Goal: Task Accomplishment & Management: Manage account settings

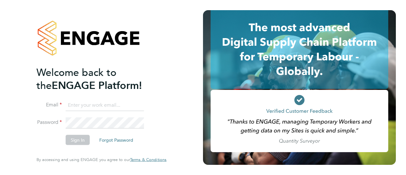
type input "[PERSON_NAME][EMAIL_ADDRESS][PERSON_NAME][PERSON_NAME][DOMAIN_NAME]"
click at [75, 55] on button "Sign In" at bounding box center [78, 140] width 24 height 10
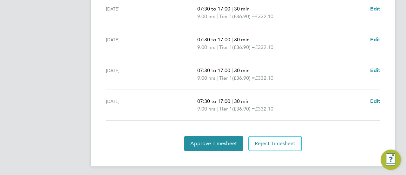
scroll to position [287, 0]
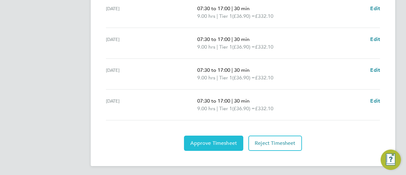
click at [225, 141] on span "Approve Timesheet" at bounding box center [213, 143] width 47 height 6
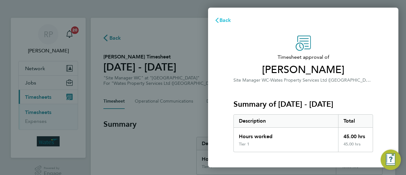
click at [222, 17] on span "Back" at bounding box center [225, 20] width 12 height 6
